Goal: Task Accomplishment & Management: Manage account settings

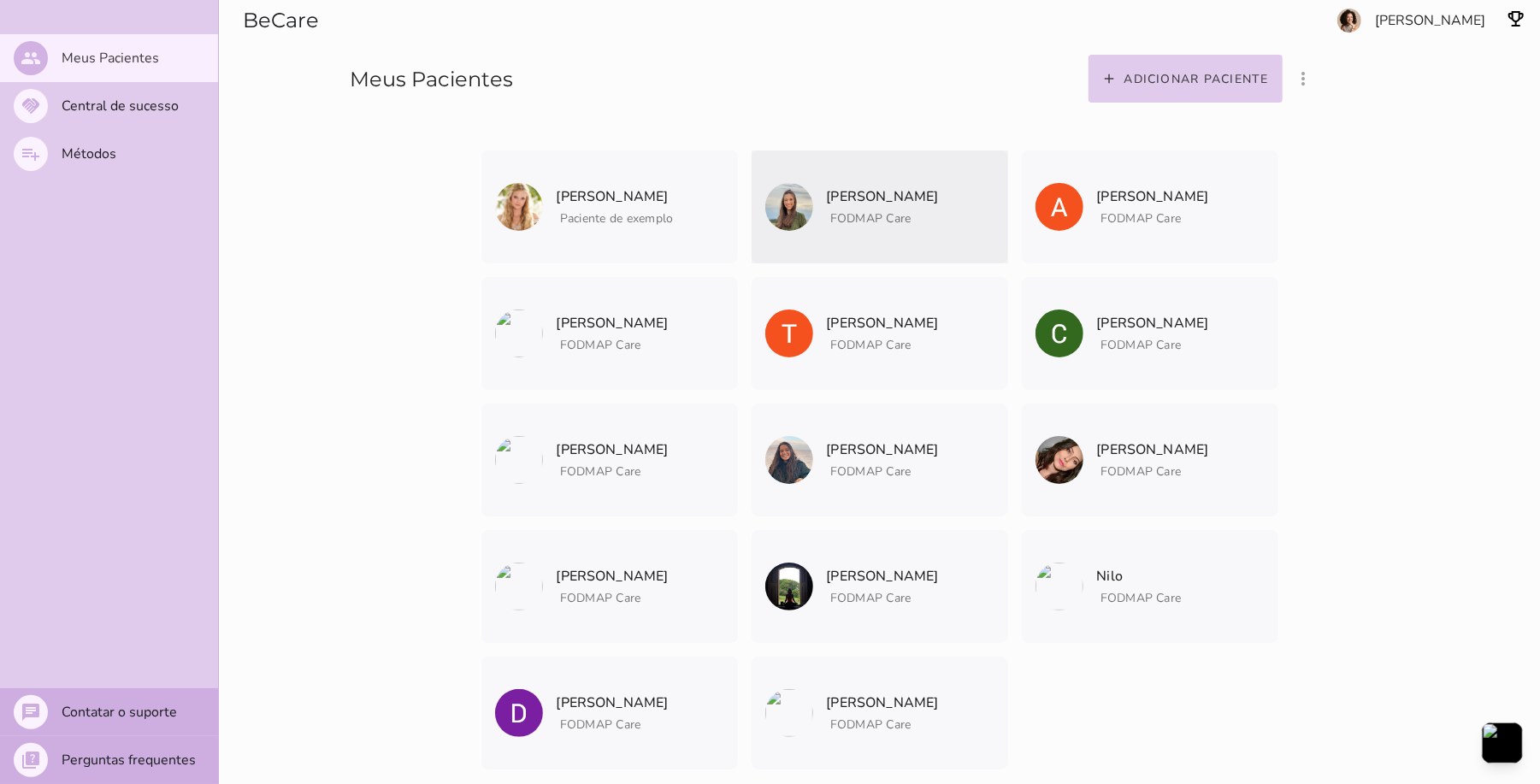
click at [856, 188] on p "[PERSON_NAME]" at bounding box center [883, 196] width 112 height 24
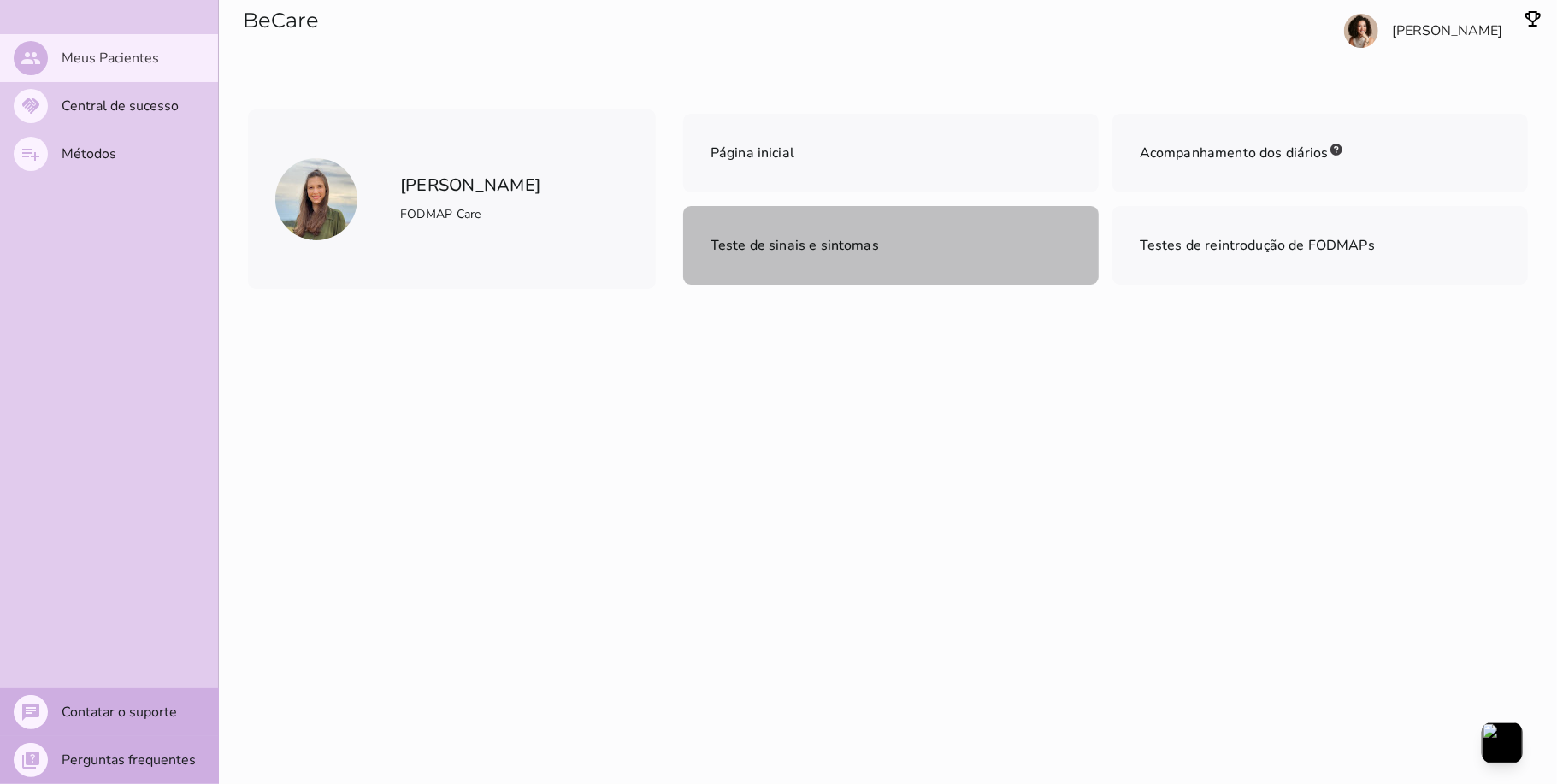
click at [802, 253] on span "Teste de sinais e sintomas" at bounding box center [795, 245] width 168 height 19
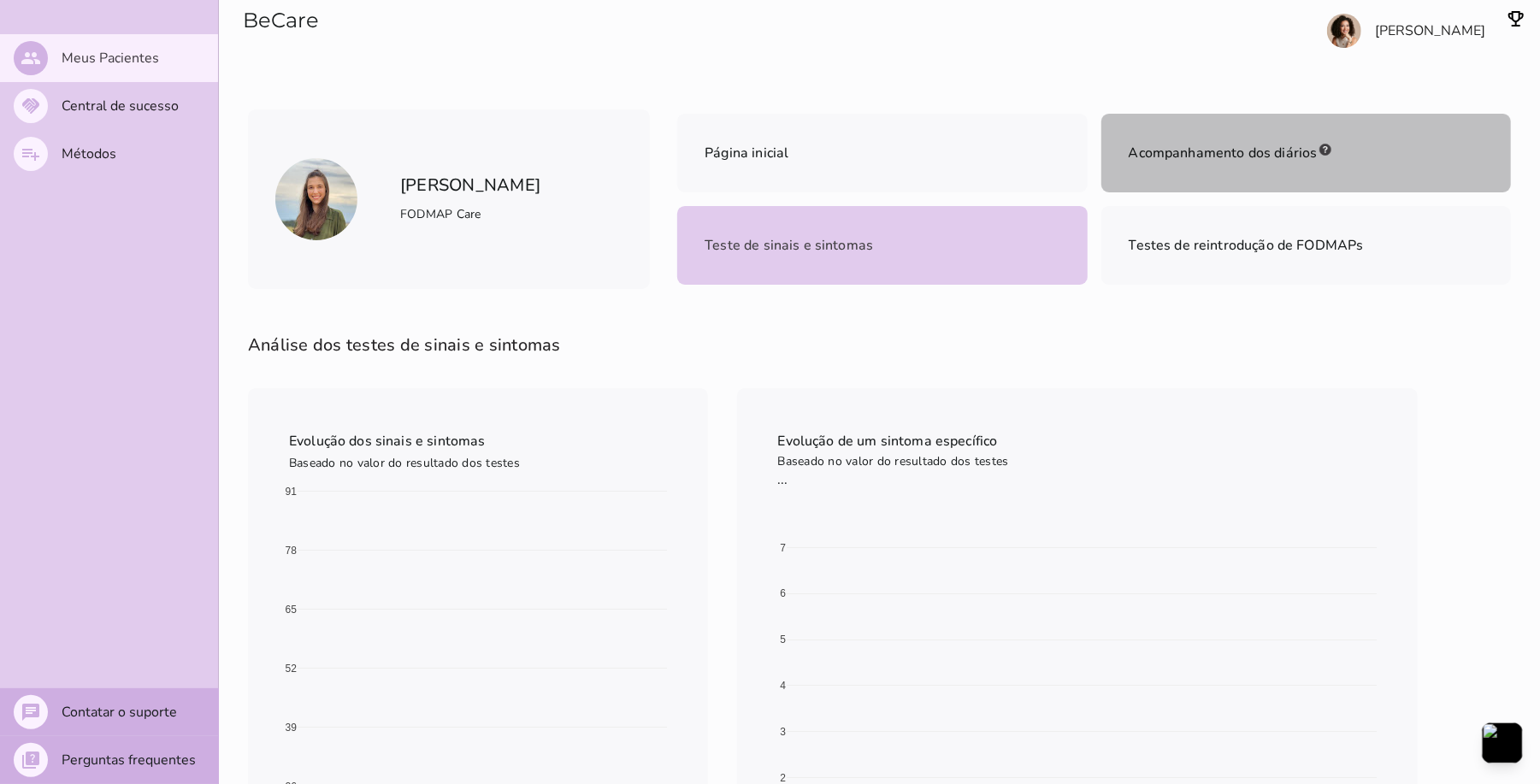
click at [1239, 155] on span "Acompanhamento dos diários" at bounding box center [1223, 153] width 189 height 19
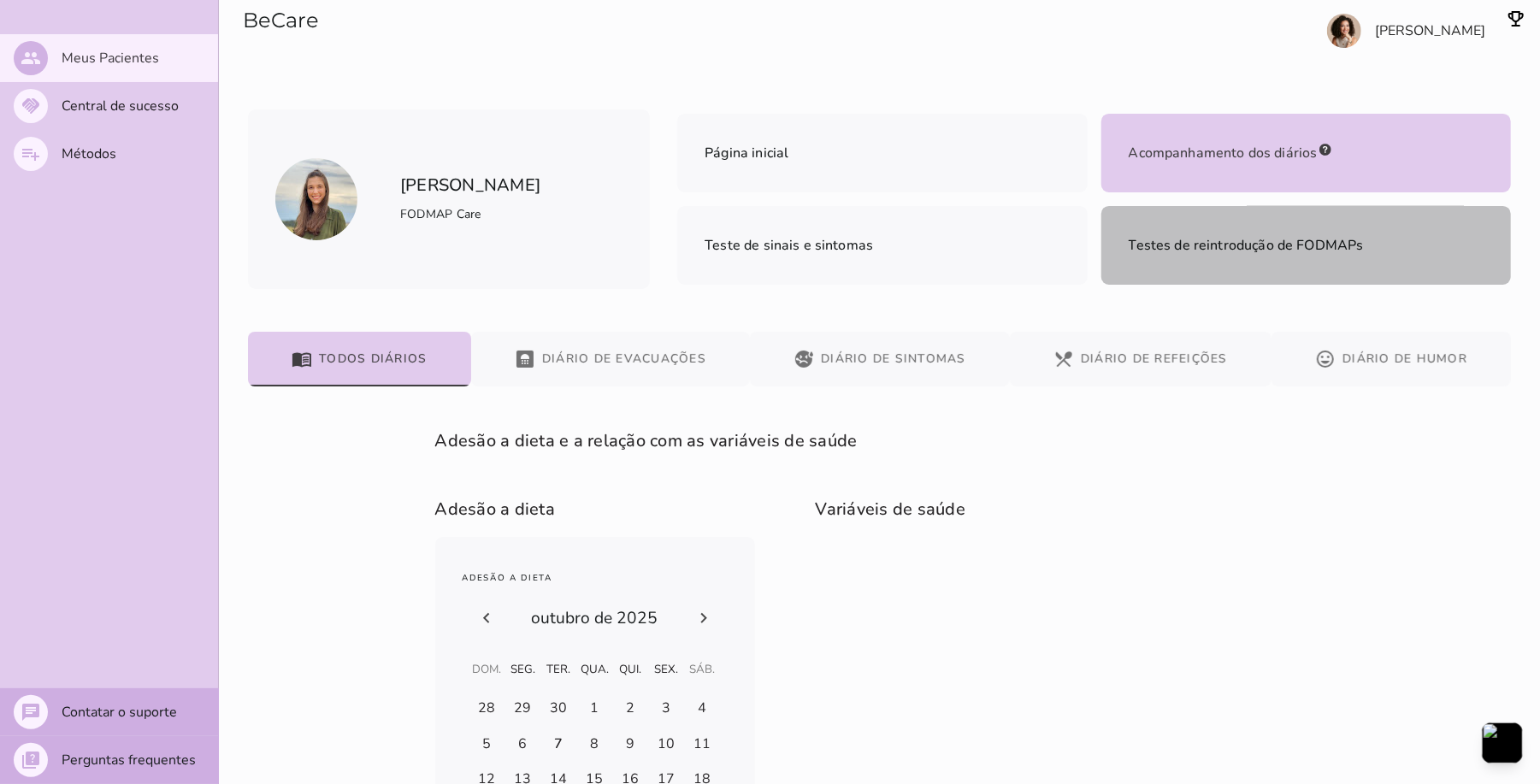
click at [1255, 236] on span "Testes de reintrodução de FODMAPs" at bounding box center [1246, 245] width 235 height 19
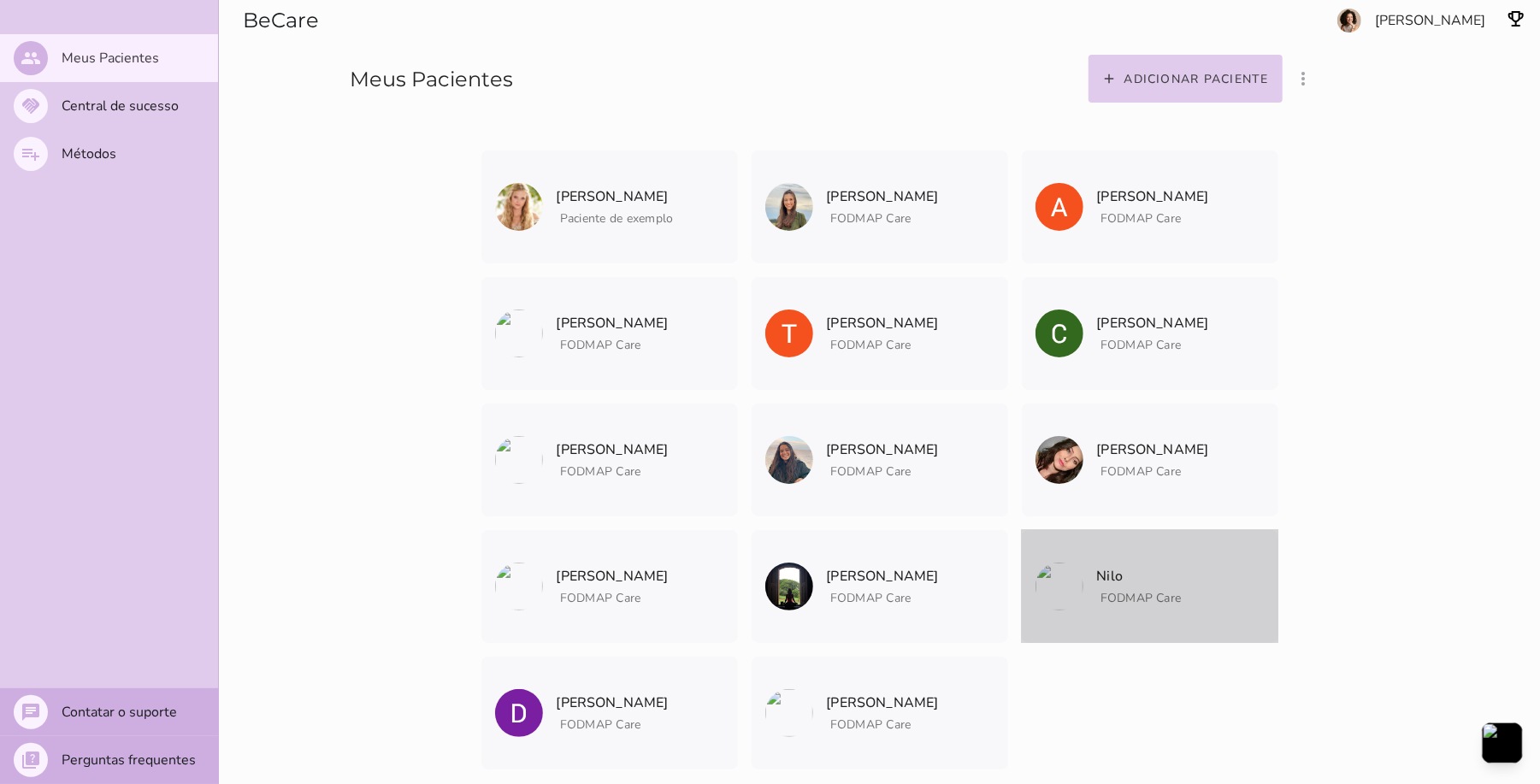
click at [1110, 568] on p "Nilo" at bounding box center [1139, 576] width 85 height 24
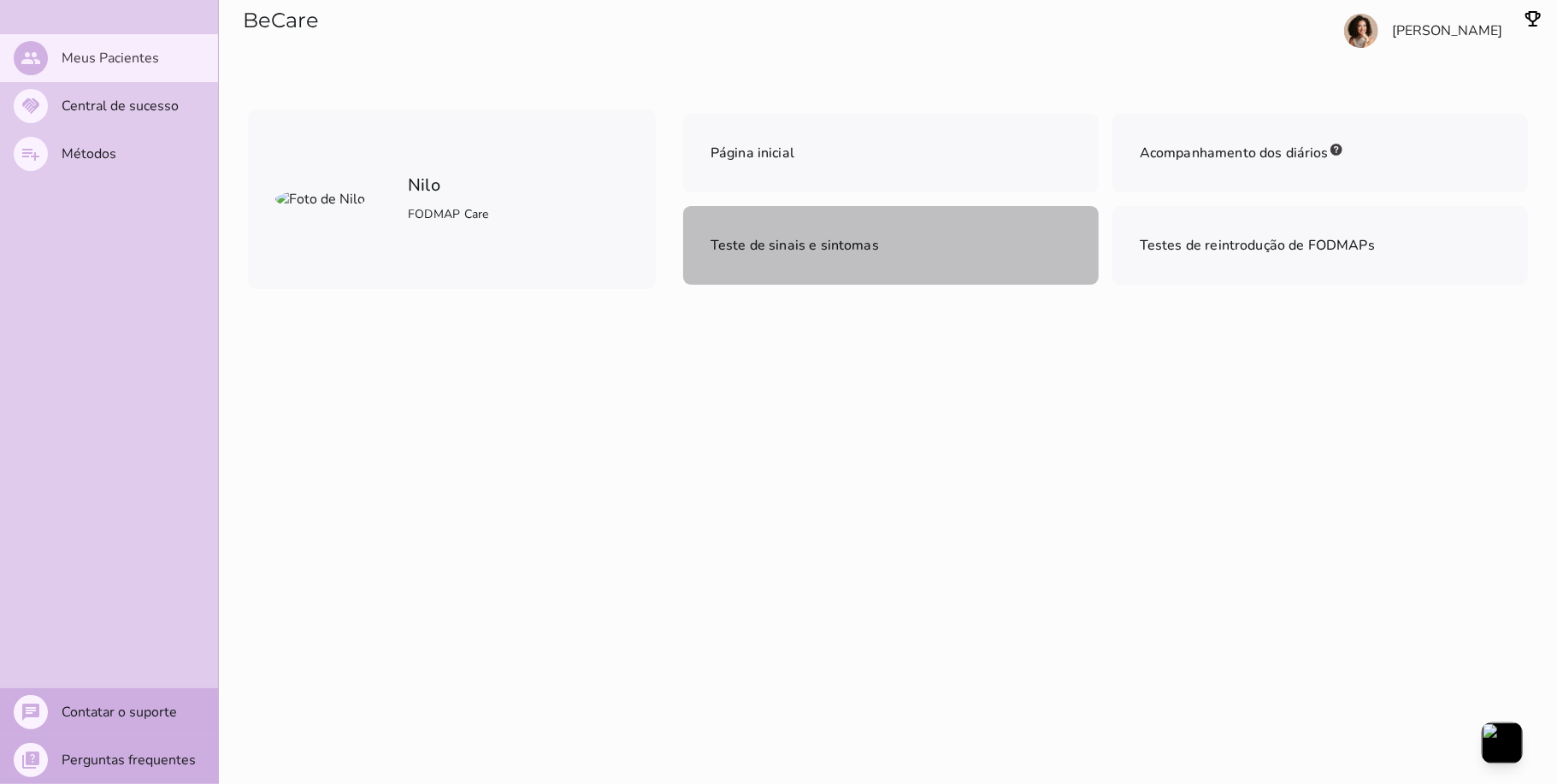
click at [883, 231] on mwc-list-item "Teste de sinais e sintomas" at bounding box center [891, 245] width 416 height 79
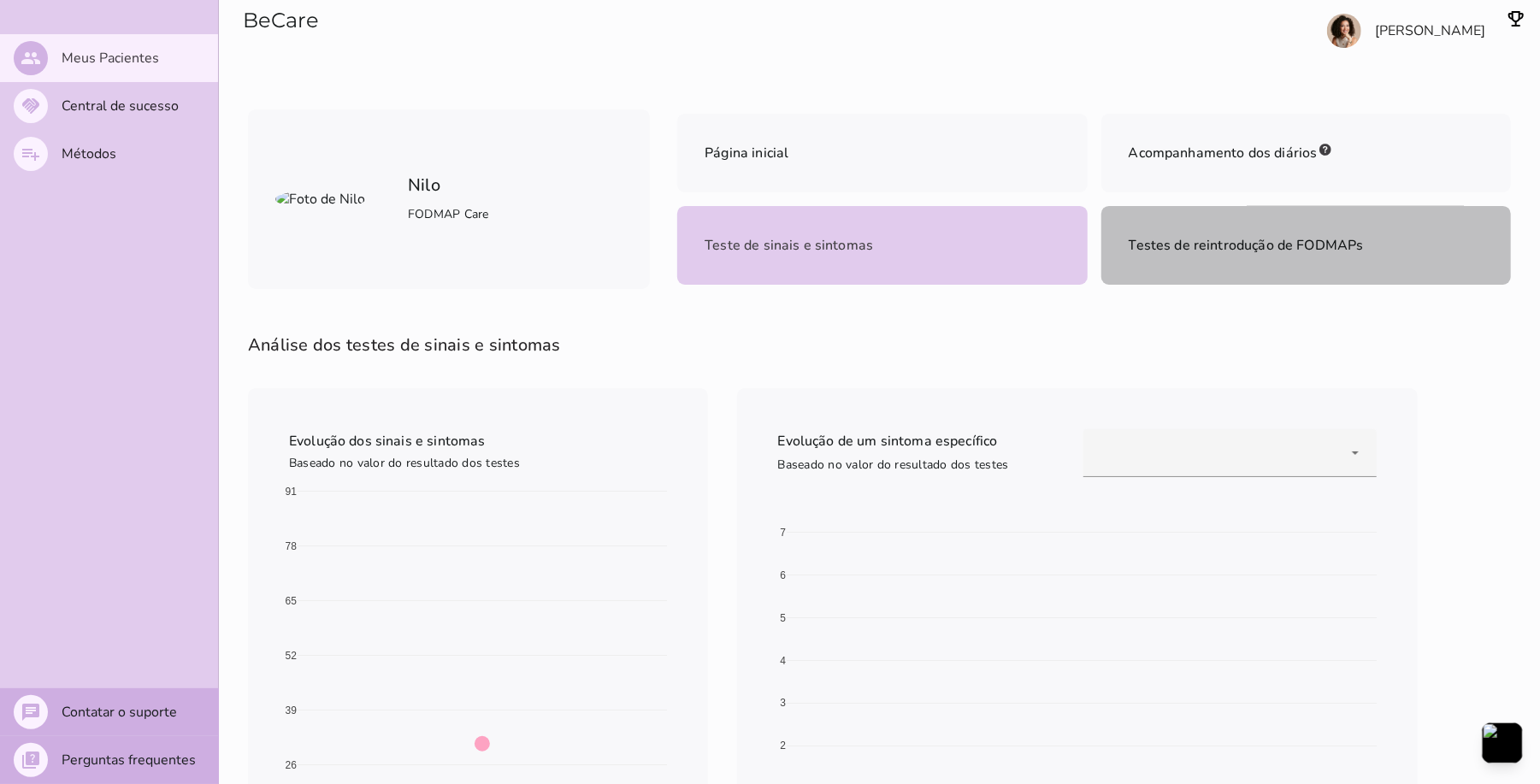
click at [1202, 241] on span "Testes de reintrodução de FODMAPs" at bounding box center [1246, 245] width 235 height 19
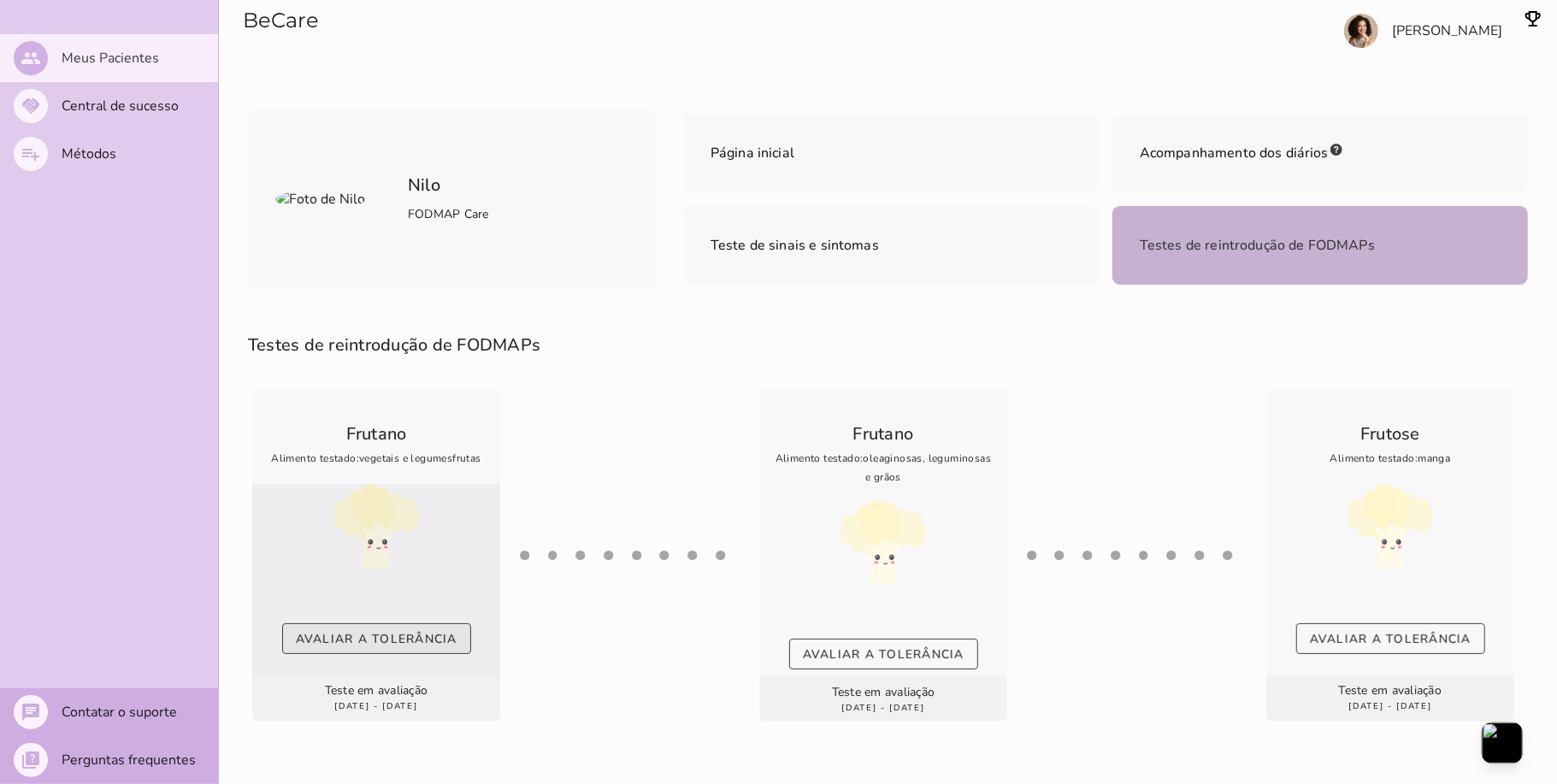
click at [0, 0] on slot "Avaliar a tolerância" at bounding box center [0, 0] width 0 height 0
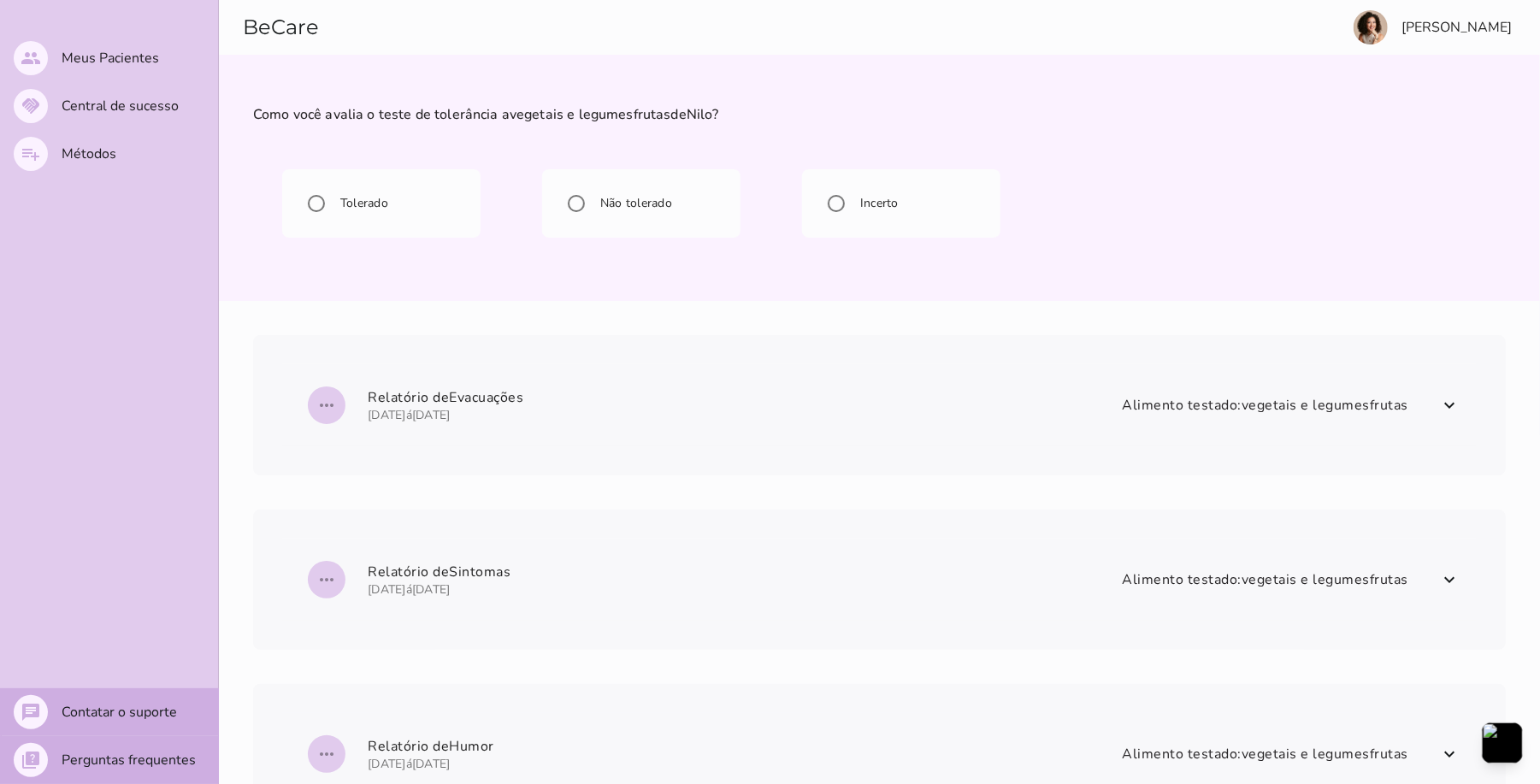
click at [1448, 407] on span at bounding box center [1450, 405] width 28 height 28
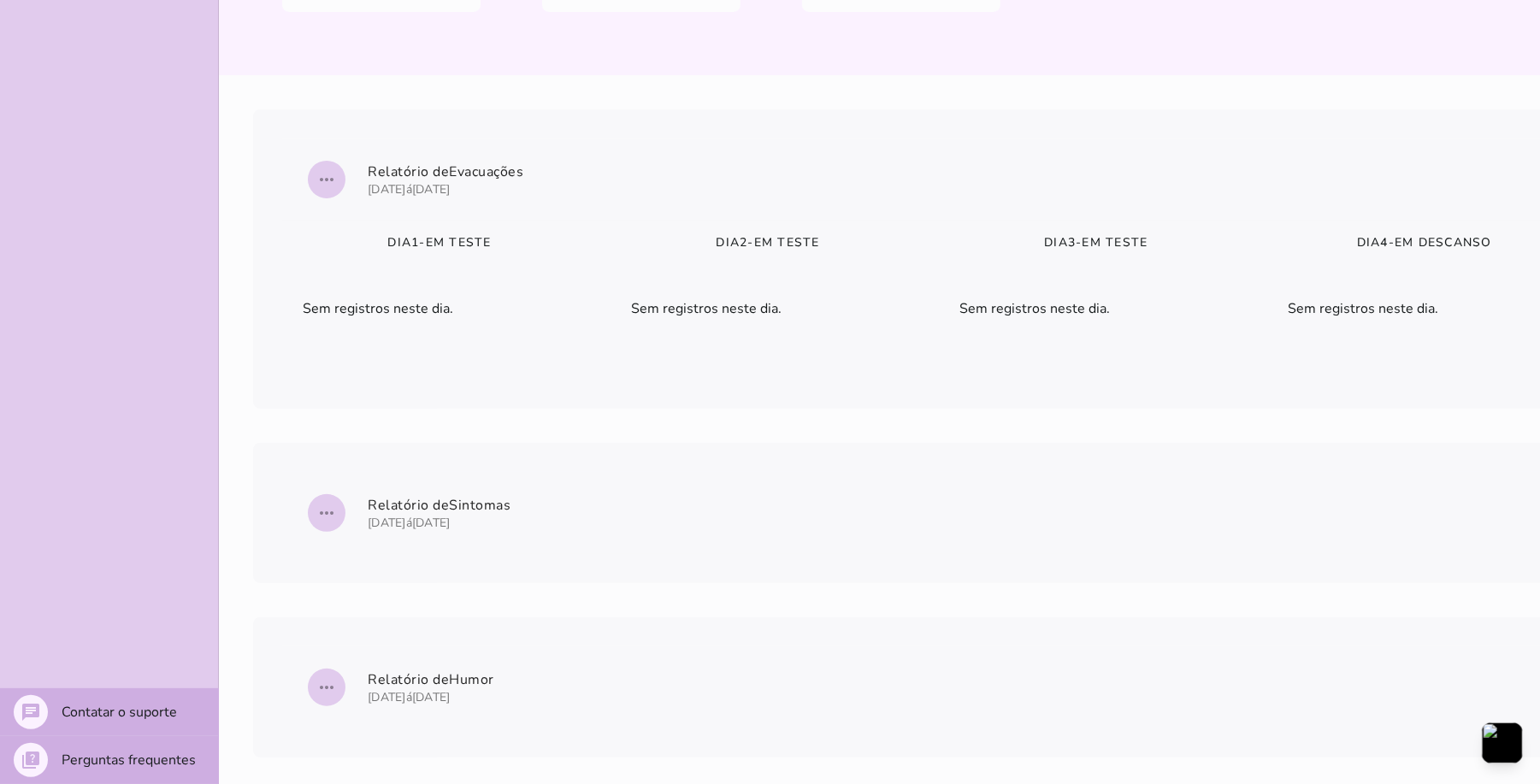
scroll to position [227, 0]
click at [543, 514] on span "more_horiz [GEOGRAPHIC_DATA] [DATE] á [DATE] Alimento testado: vegetais e legum…" at bounding box center [1250, 511] width 1895 height 62
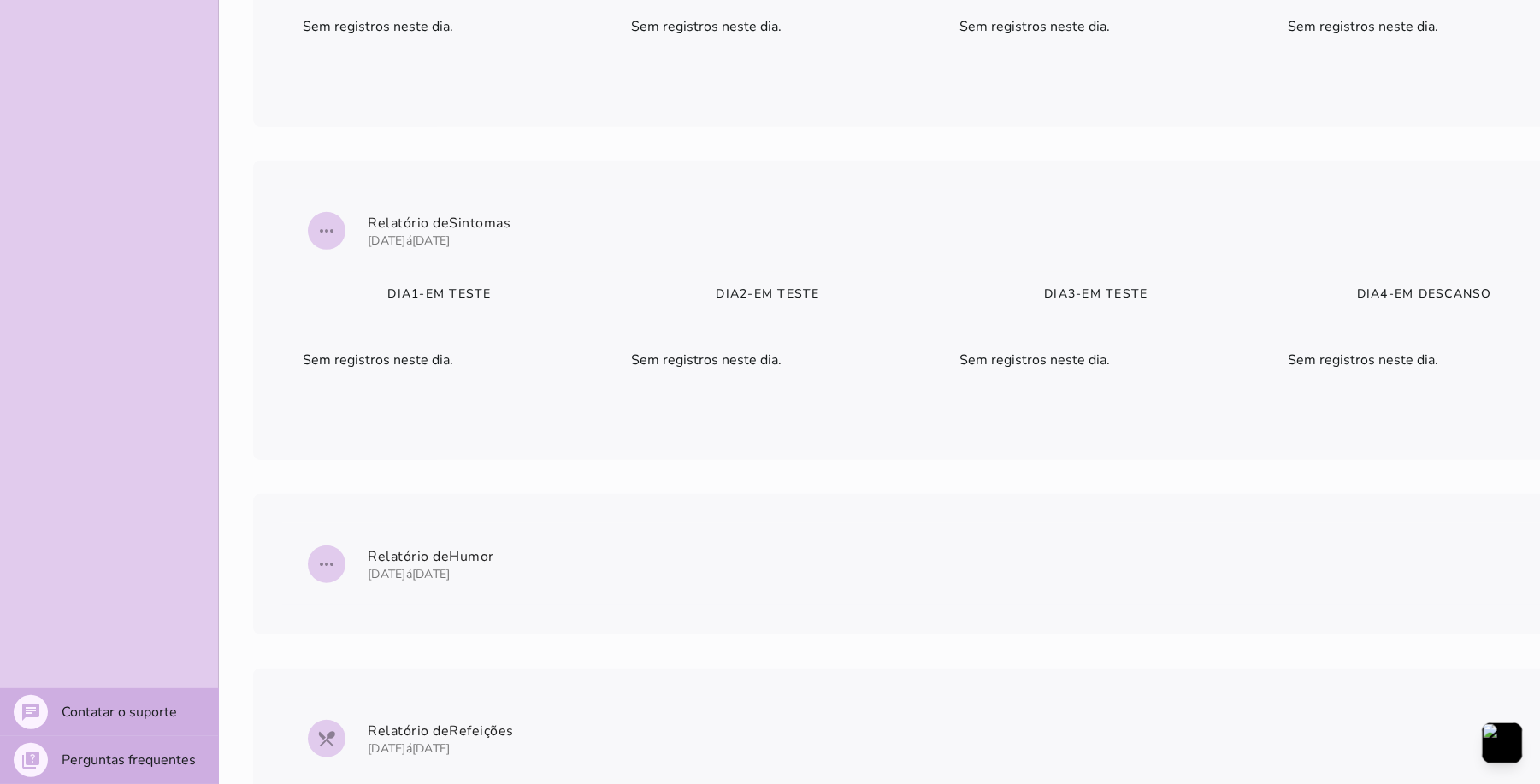
scroll to position [583, 0]
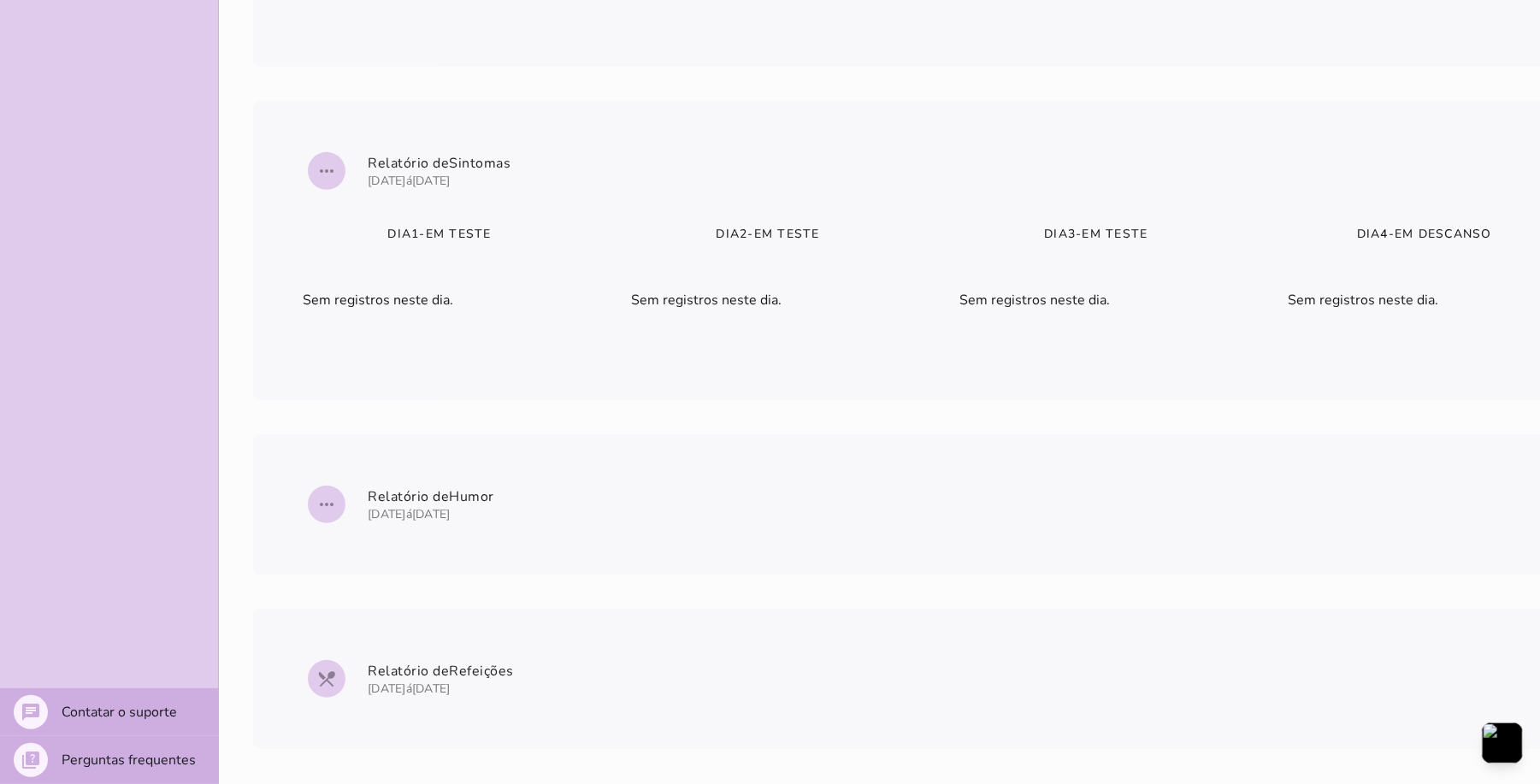
click at [446, 480] on span "more_horiz Relatório de Humor [DATE] á [DATE] Alimento testado: vegetais e legu…" at bounding box center [1250, 504] width 1895 height 62
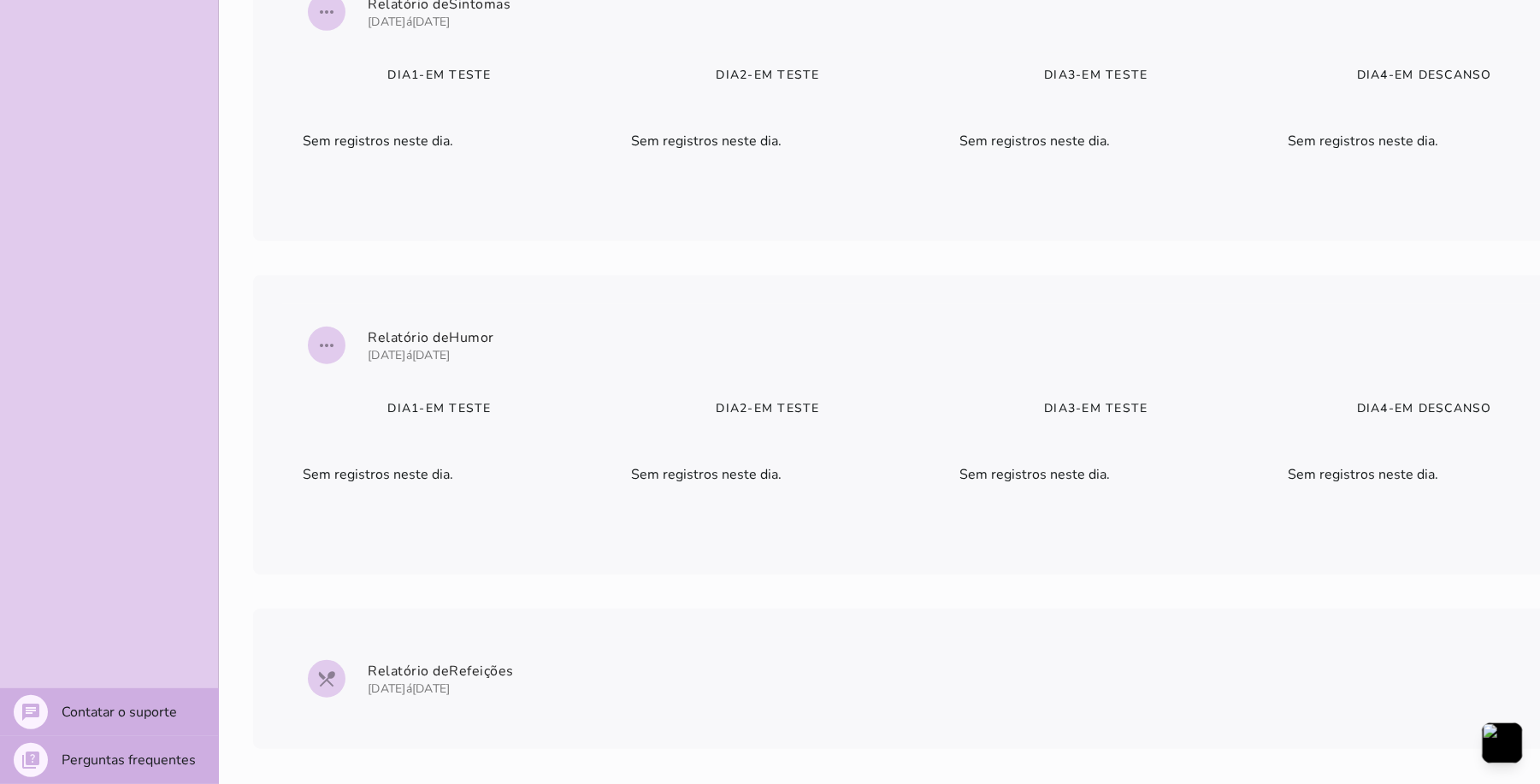
scroll to position [742, 0]
click at [537, 654] on span "local_dining Relatório de Refeições [DATE] á [DATE] Alimento testado: vegetais …" at bounding box center [1250, 678] width 1895 height 62
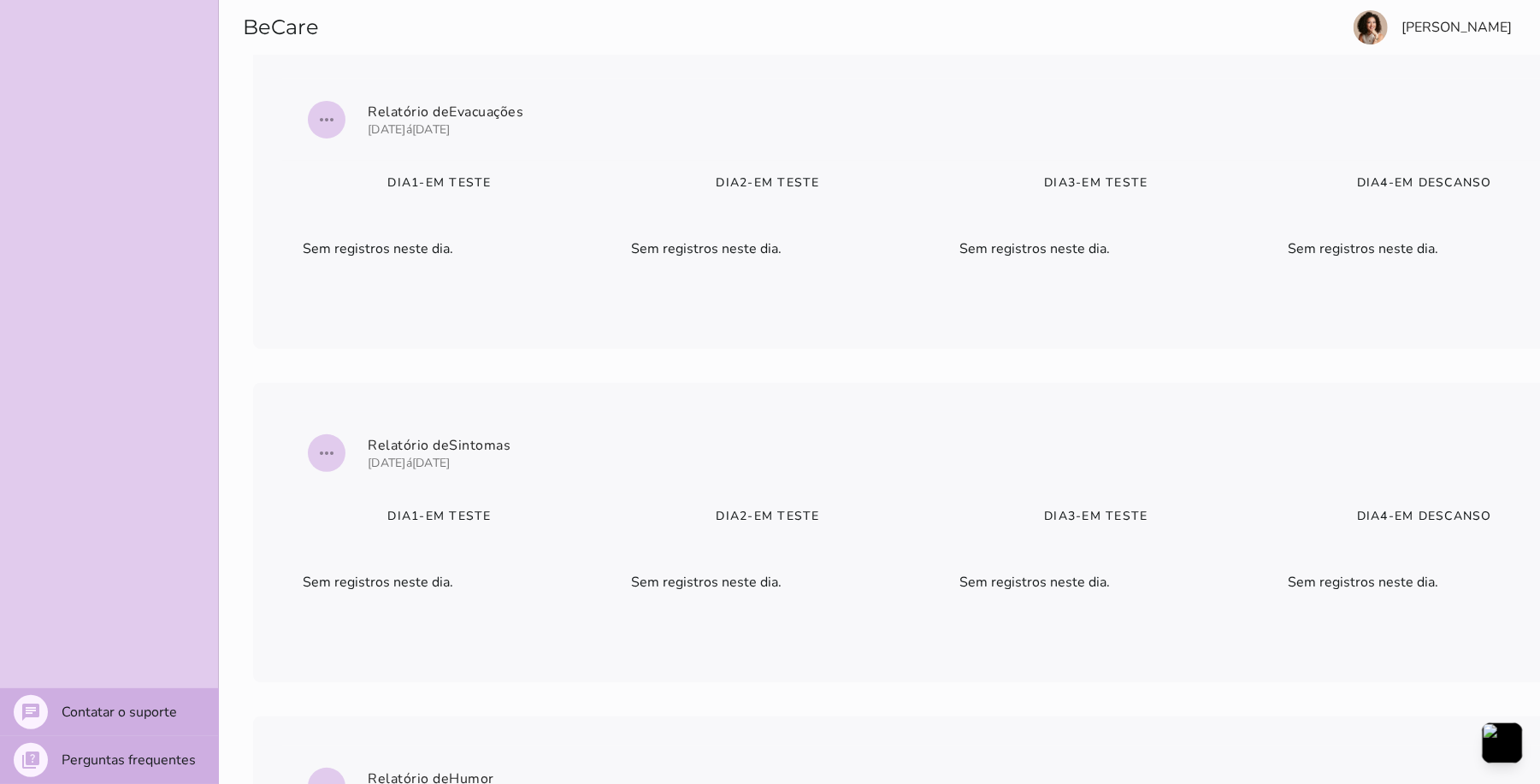
scroll to position [0, 0]
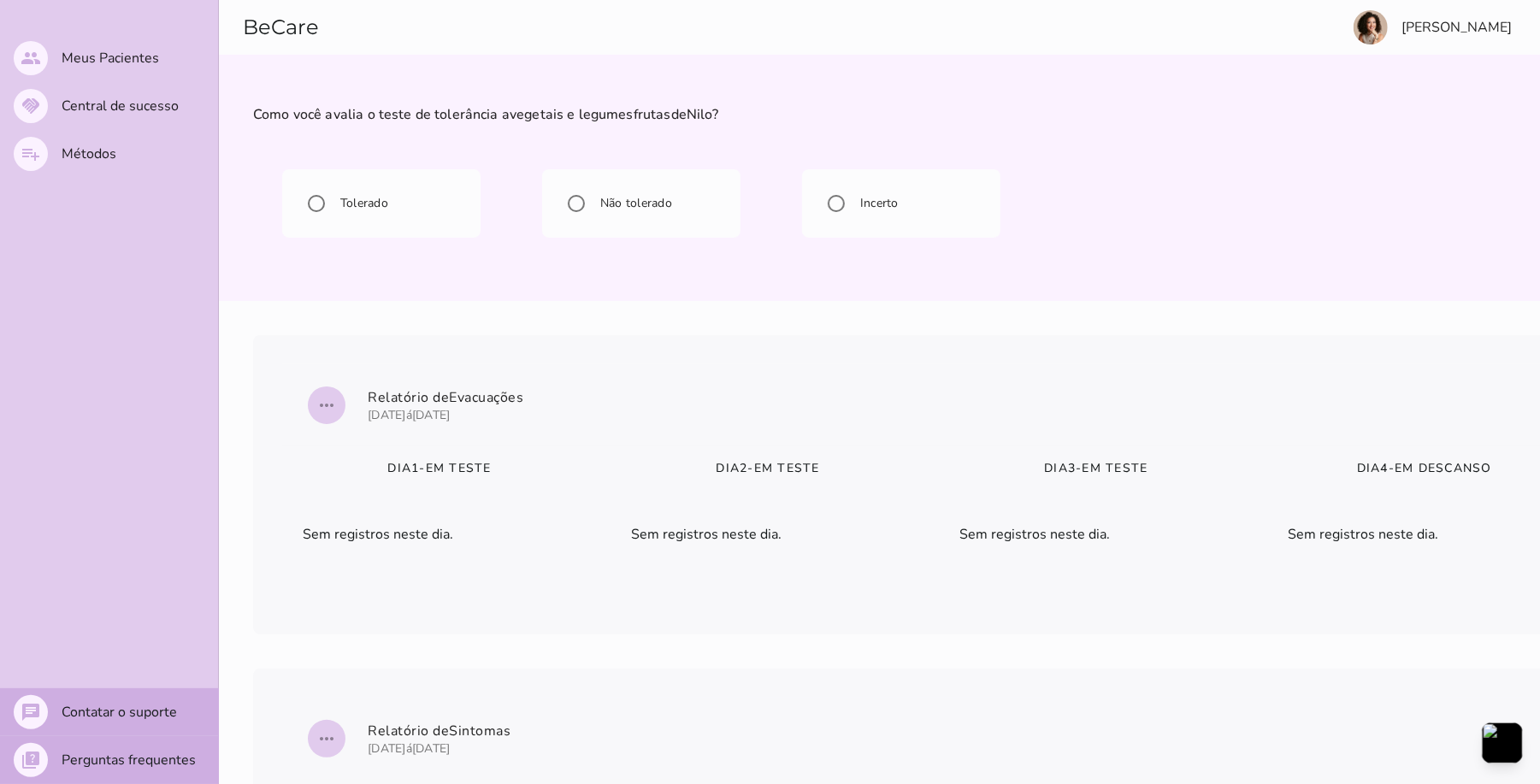
click at [1446, 97] on header "Como você avalia o teste de tolerância a vegetais e legumes frutas de Nilo ?" at bounding box center [1260, 178] width 2083 height 246
click at [111, 45] on mwc-list-item "people Meus Pacientes" at bounding box center [109, 58] width 218 height 48
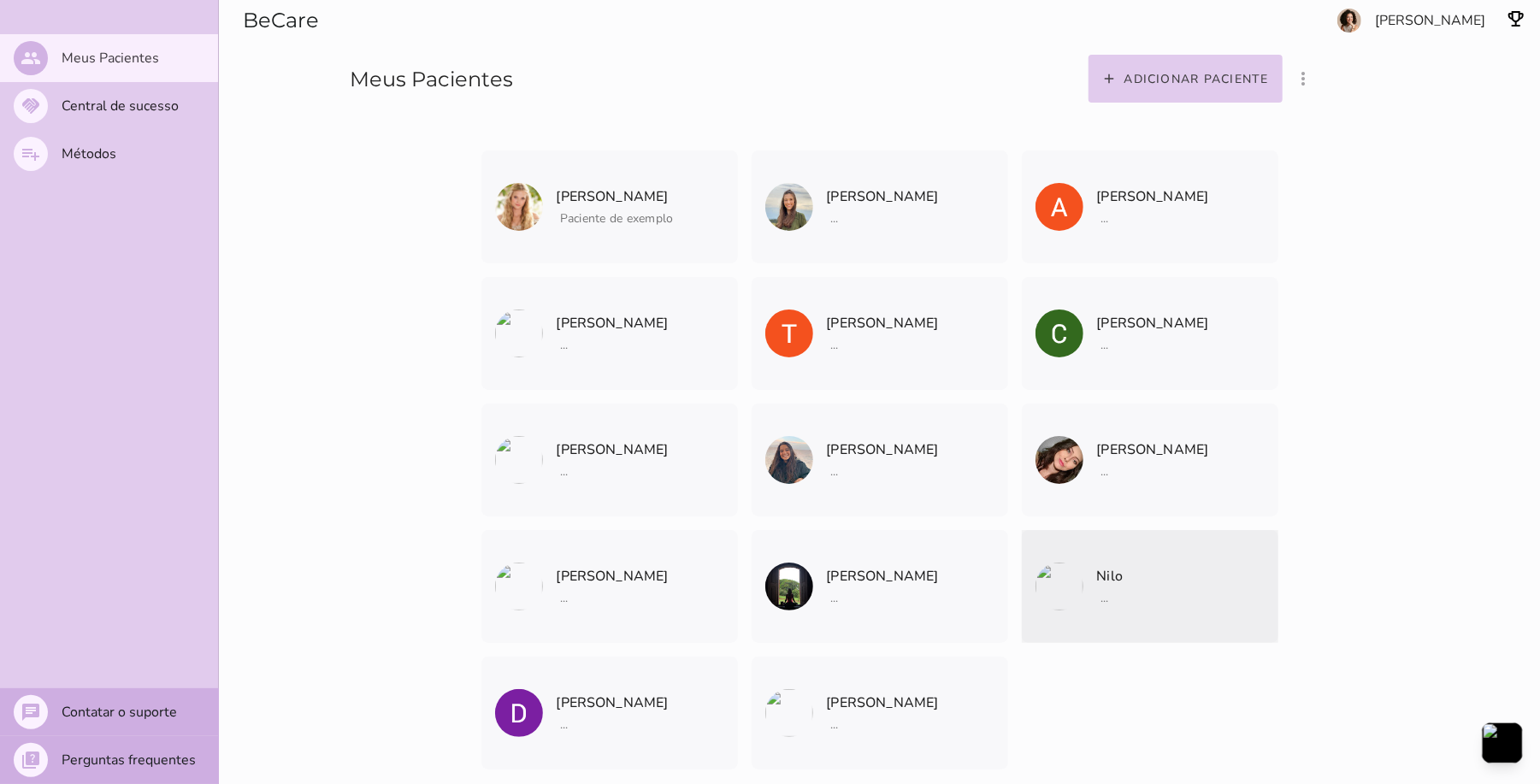
click at [1157, 596] on mwc-list-item "Nilo ... Arquivar paciente Quando você finalizar a terapia digital com um pacie…" at bounding box center [1151, 586] width 257 height 113
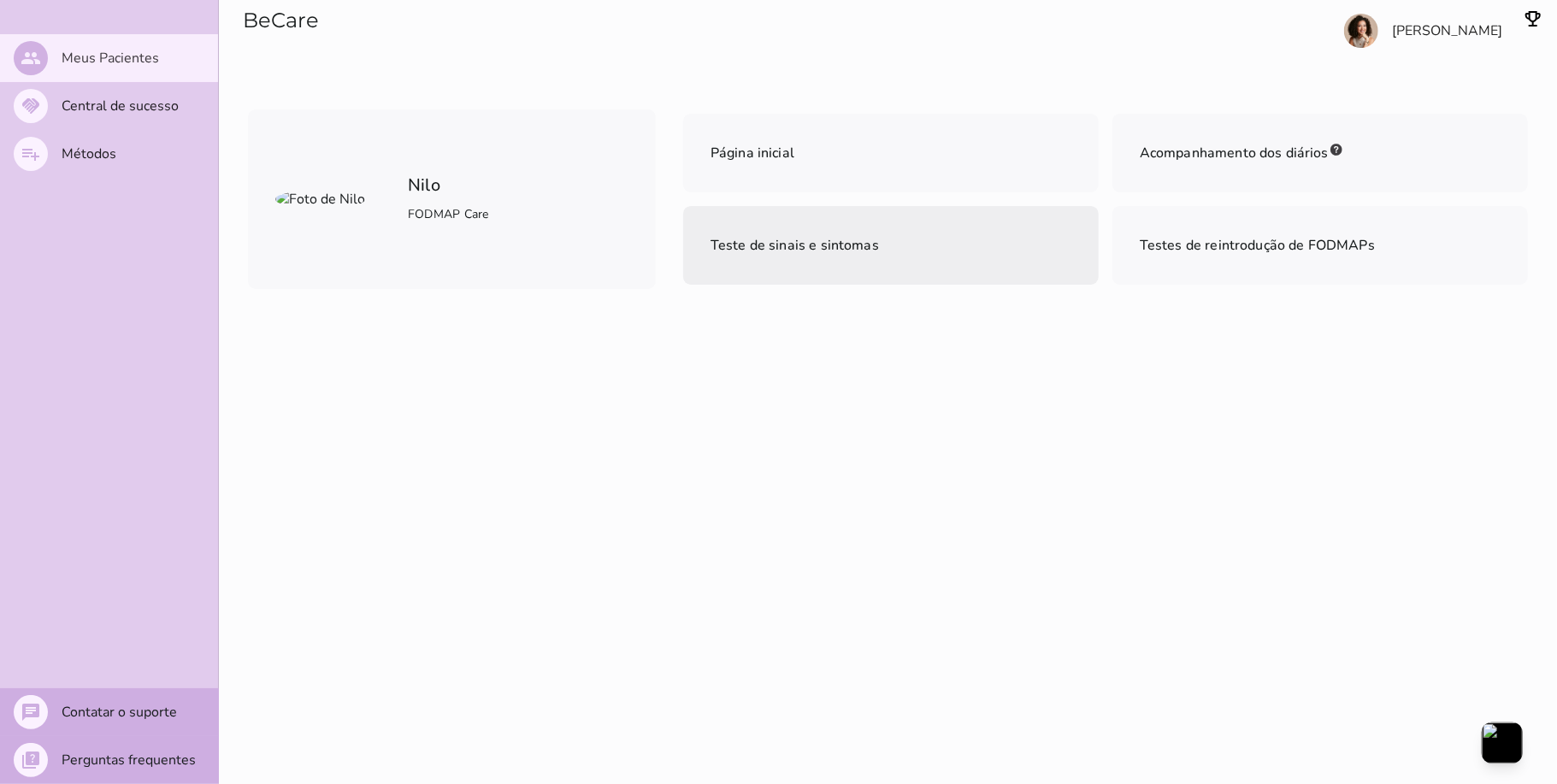
click at [780, 234] on span "Teste de sinais e sintomas" at bounding box center [795, 245] width 168 height 24
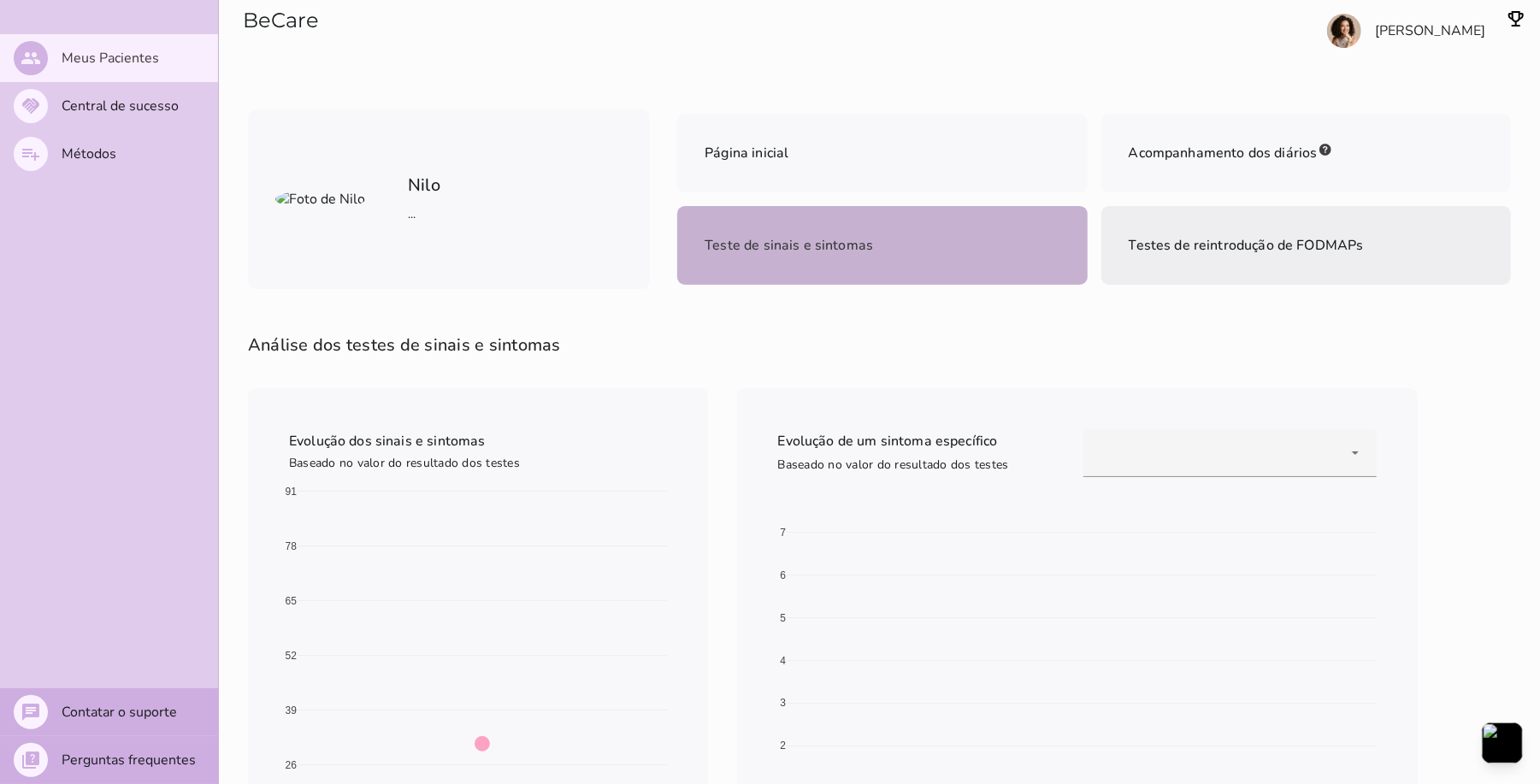
click at [1156, 238] on span "Testes de reintrodução de FODMAPs" at bounding box center [1246, 245] width 235 height 19
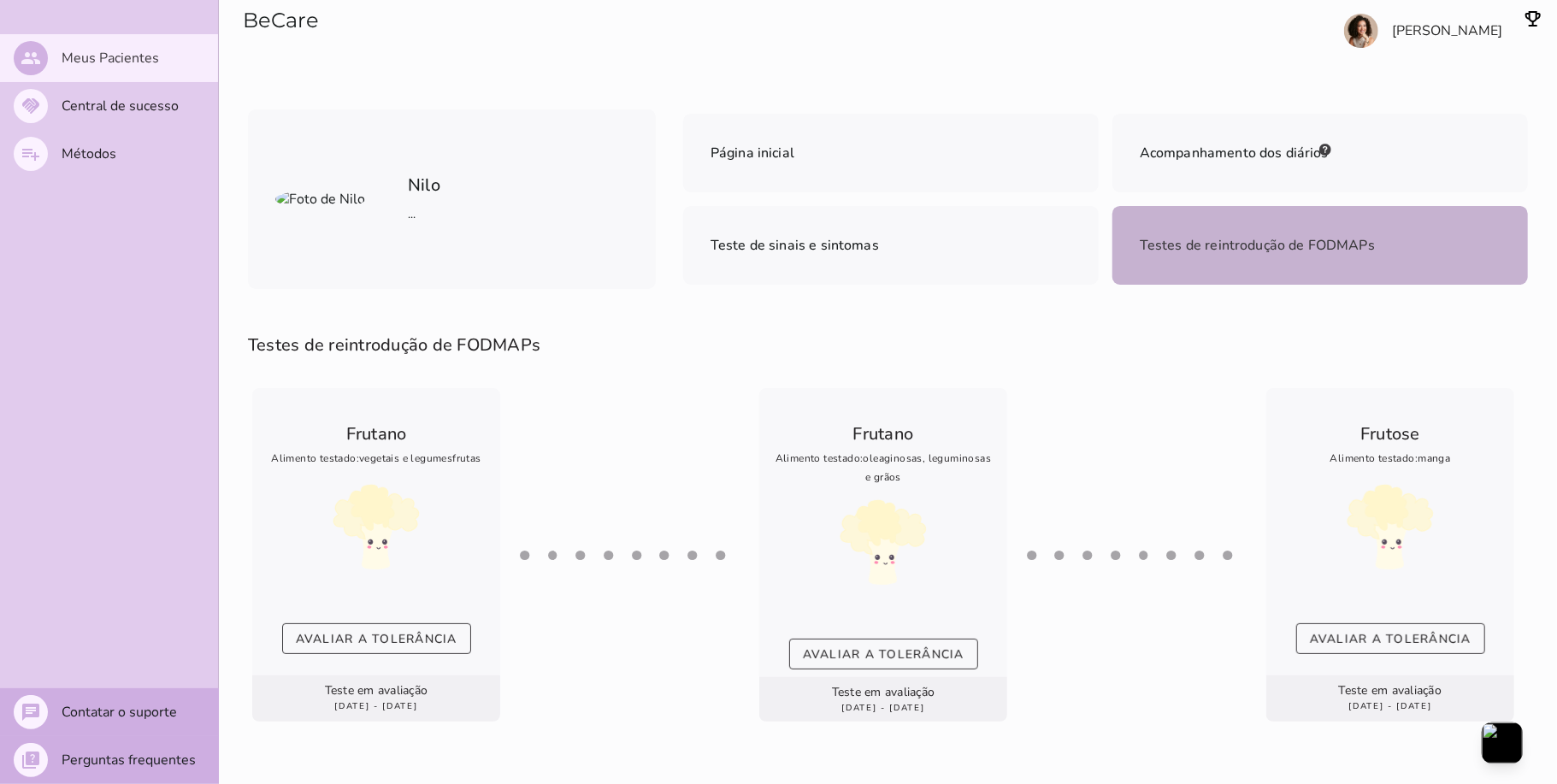
click at [614, 561] on hr at bounding box center [630, 555] width 224 height 111
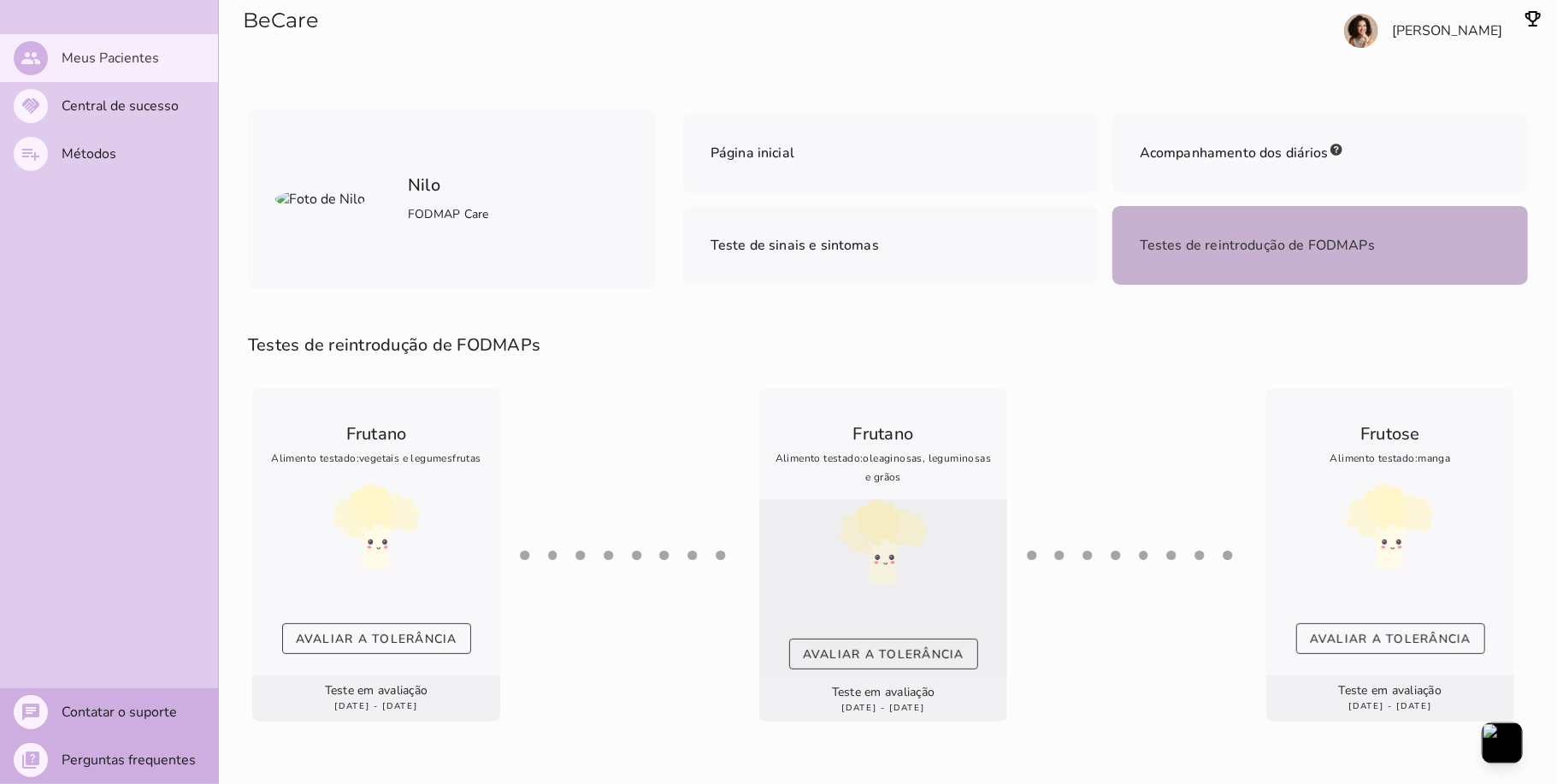
click at [900, 583] on img at bounding box center [882, 542] width 87 height 86
click at [0, 0] on slot "Avaliar a tolerância" at bounding box center [0, 0] width 0 height 0
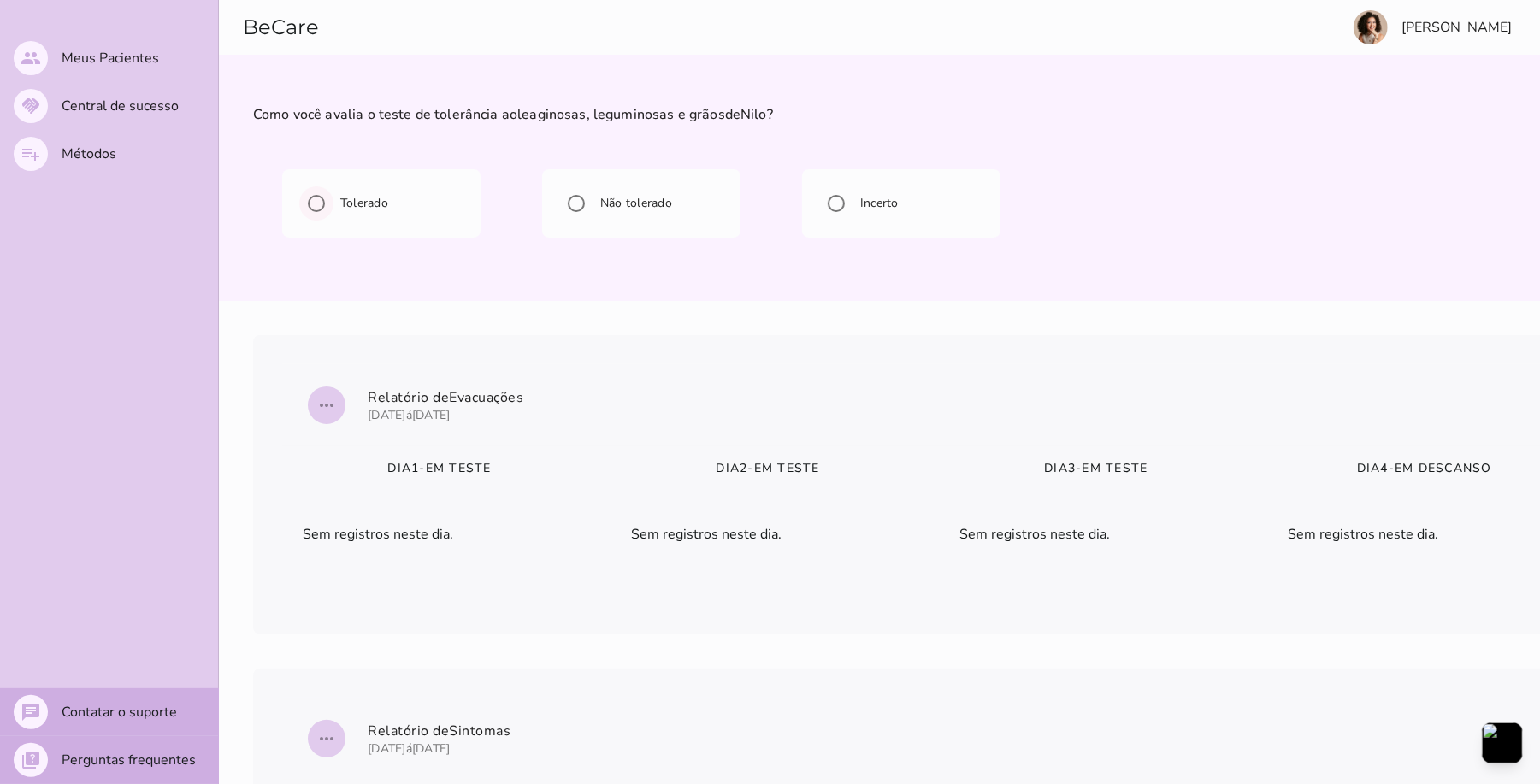
click at [312, 206] on input "Tolerado" at bounding box center [316, 203] width 41 height 41
radio input "****"
type mwc-radio "on"
click at [312, 206] on input "Tolerado" at bounding box center [316, 203] width 41 height 41
click at [350, 212] on div "Tolerado" at bounding box center [382, 203] width 171 height 41
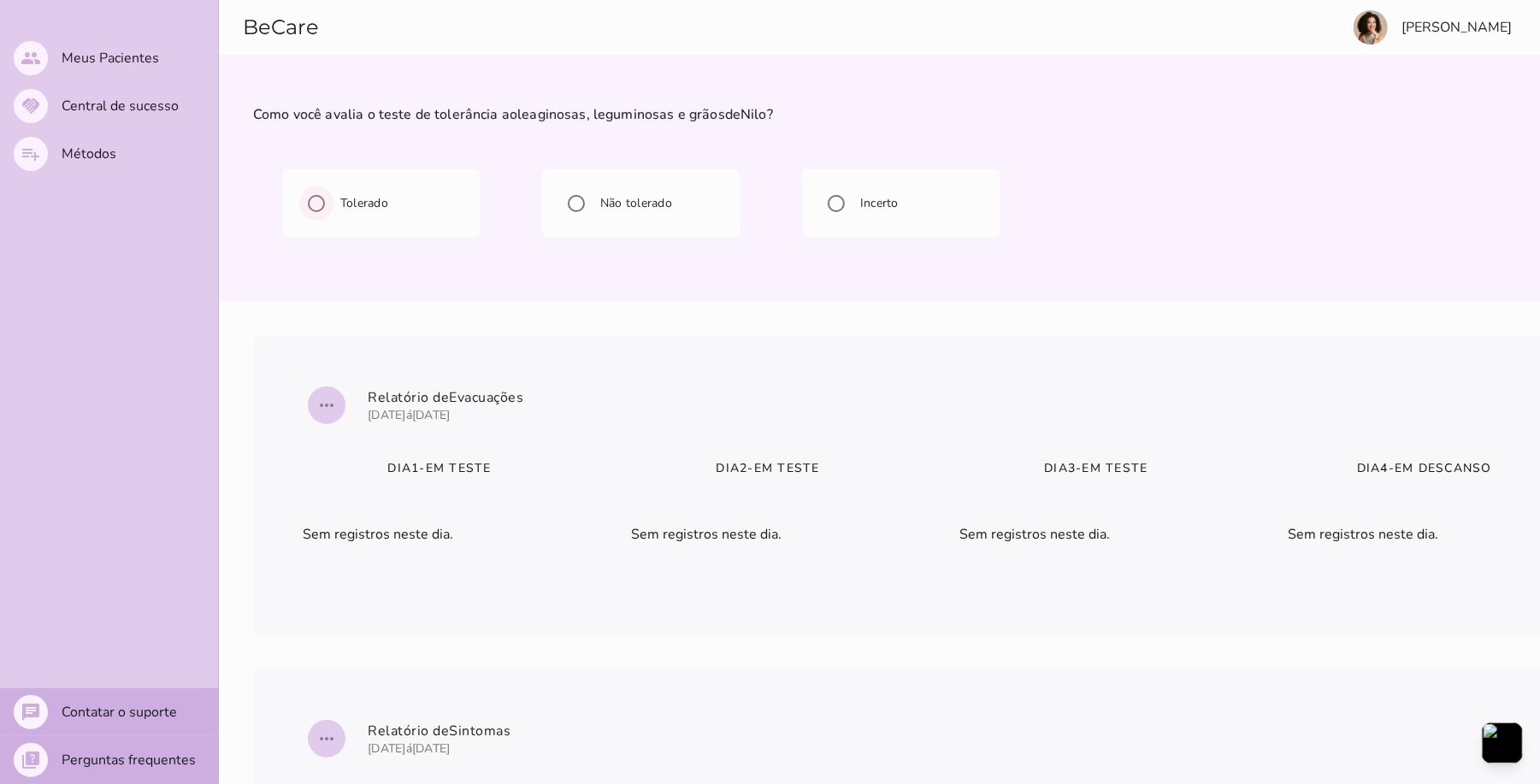
click at [356, 206] on label "Tolerado" at bounding box center [363, 204] width 51 height 17
click at [322, 200] on input "Tolerado" at bounding box center [316, 203] width 41 height 41
click at [356, 195] on label "Tolerado" at bounding box center [363, 204] width 51 height 17
click at [839, 196] on input "Incerto" at bounding box center [836, 203] width 41 height 41
radio input "****"
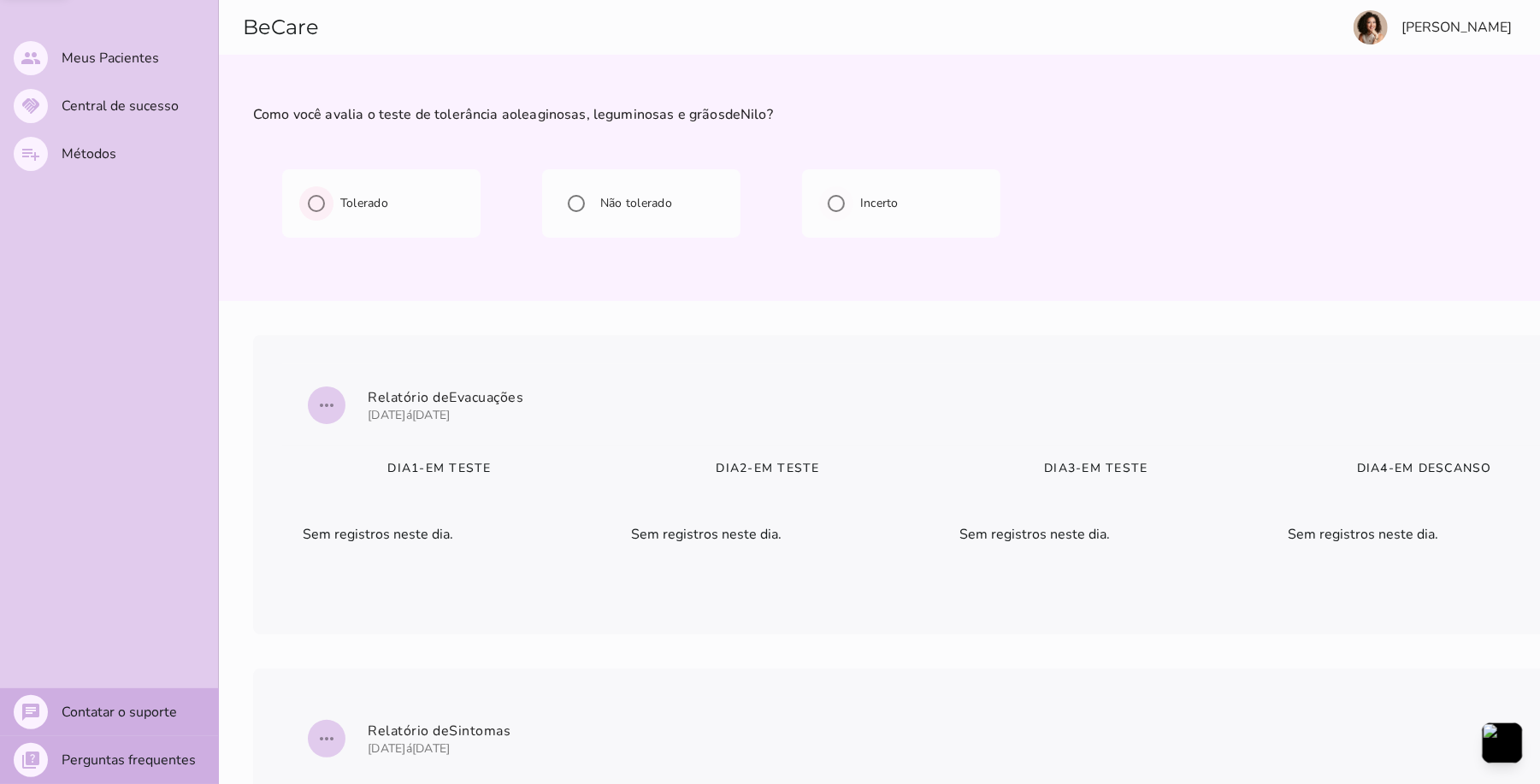
type mwc-radio "on"
radio input "*****"
click at [835, 206] on input "Incerto" at bounding box center [836, 203] width 41 height 41
click at [0, 0] on slot "Meus Pacientes" at bounding box center [0, 0] width 0 height 0
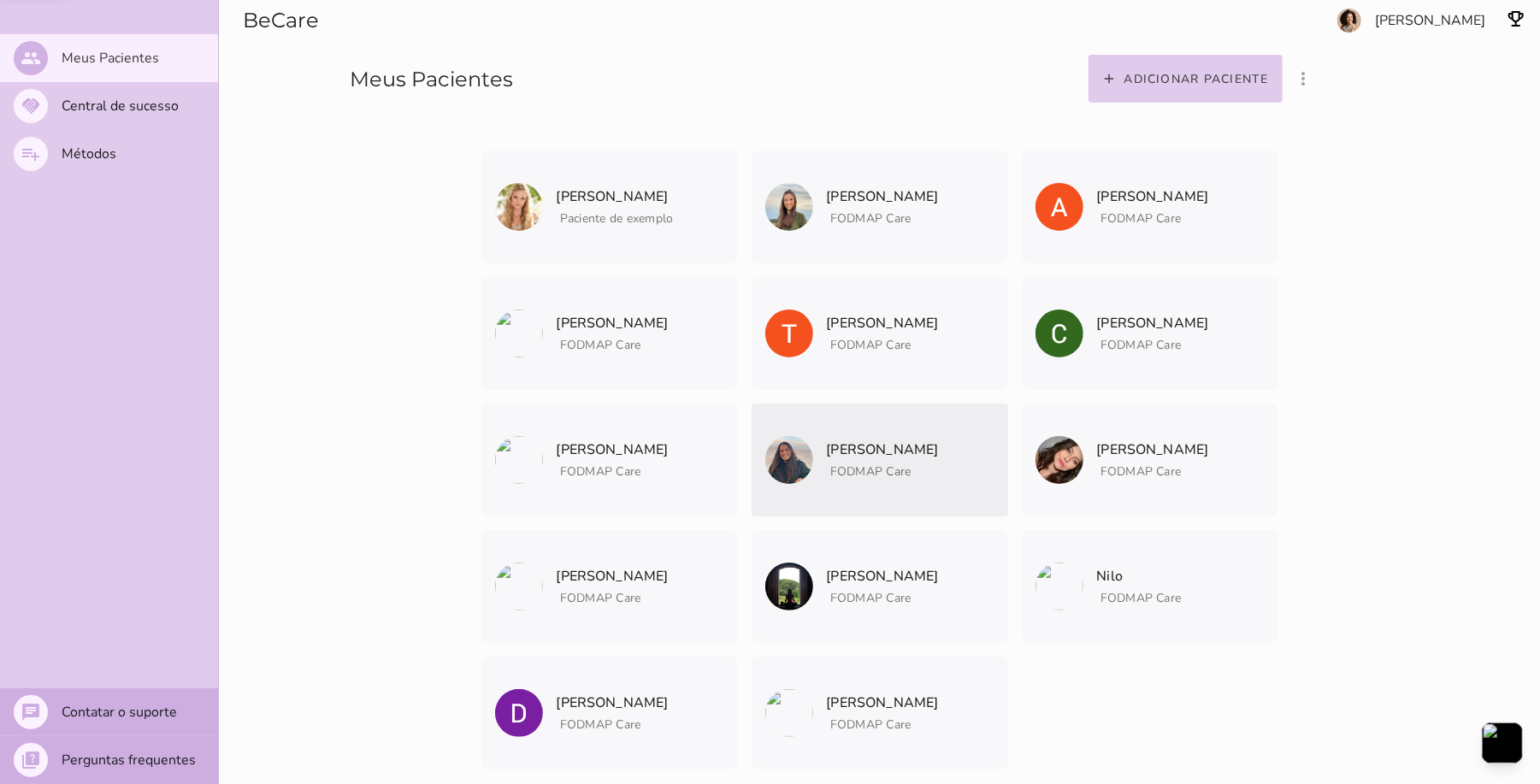
click at [917, 432] on mwc-list-item "[PERSON_NAME] FODMAP Care Arquivar paciente Quando você finalizar a terapia dig…" at bounding box center [880, 460] width 257 height 113
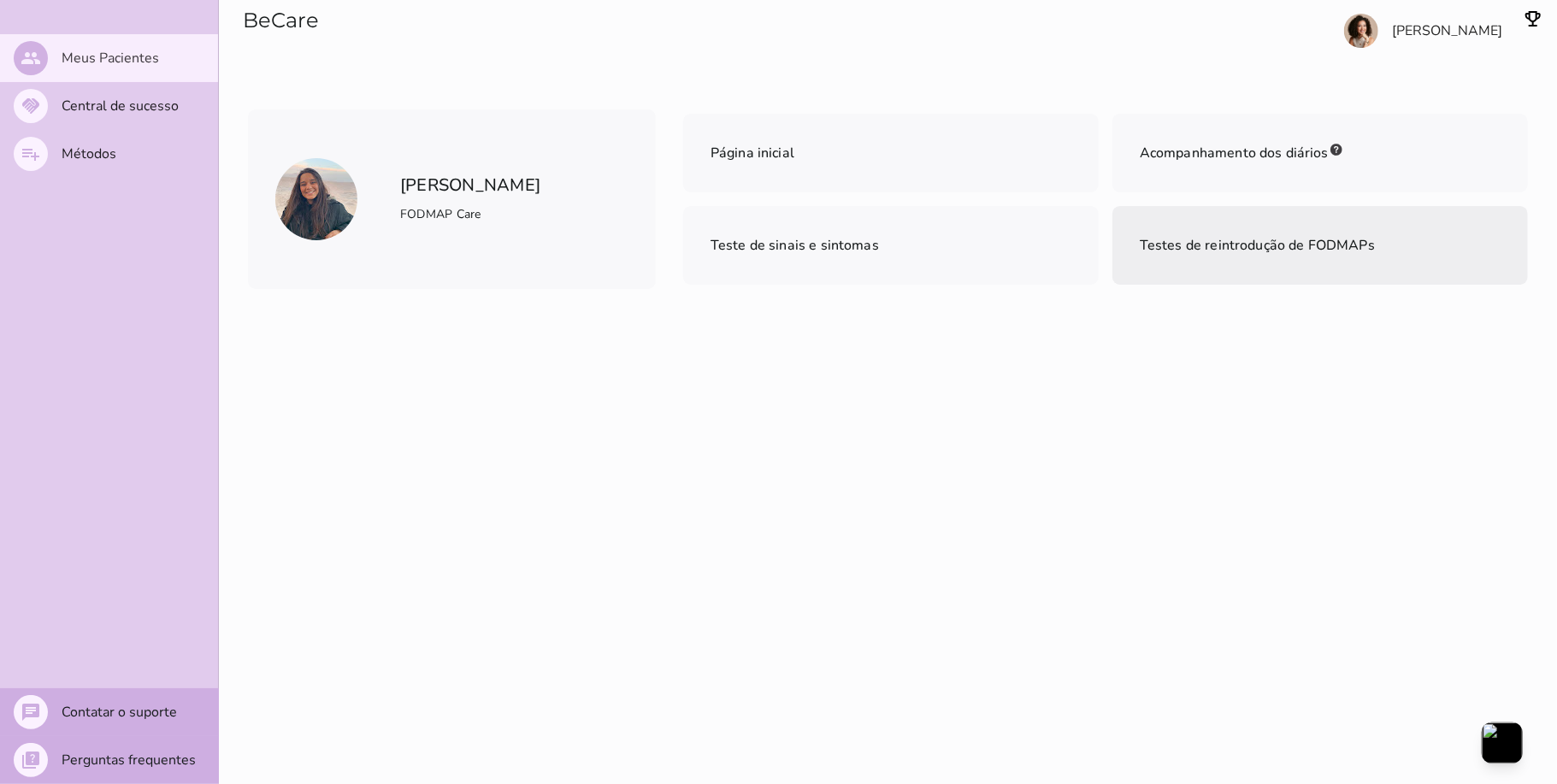
click at [1268, 248] on span "Testes de reintrodução de FODMAPs" at bounding box center [1257, 245] width 235 height 19
